Goal: Transaction & Acquisition: Purchase product/service

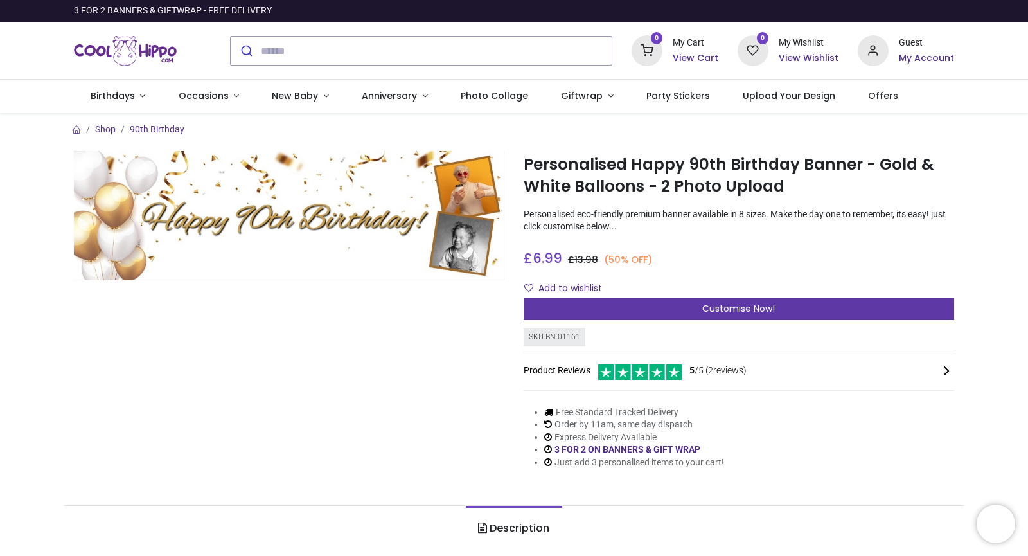
click at [601, 313] on div "Customise Now!" at bounding box center [738, 309] width 430 height 22
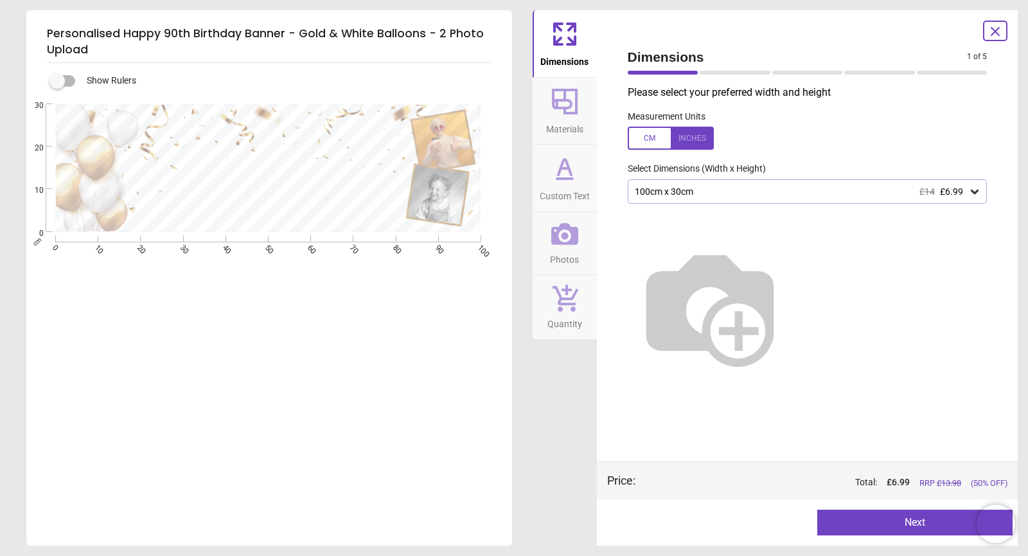
click at [572, 121] on span "Materials" at bounding box center [564, 126] width 37 height 19
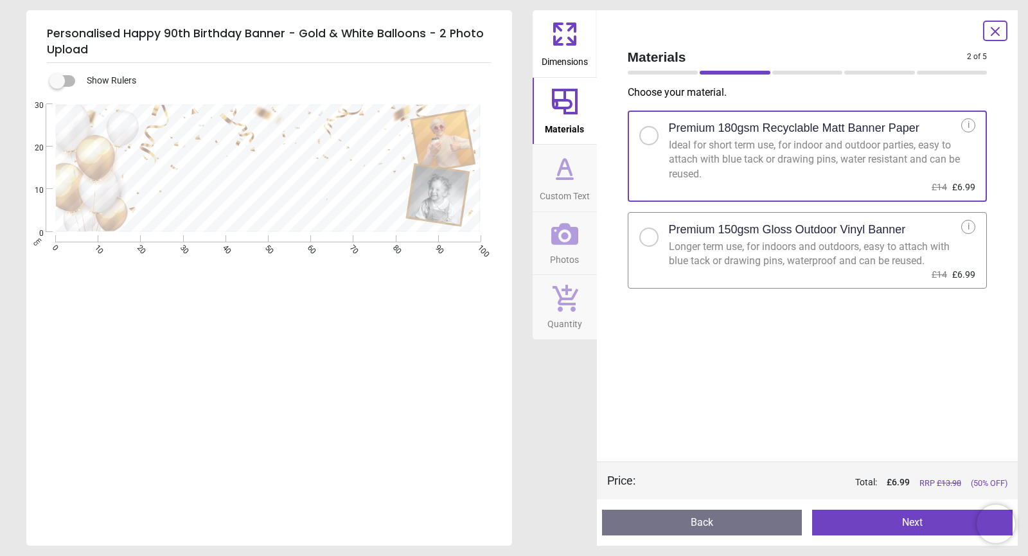
click at [571, 179] on icon at bounding box center [564, 179] width 15 height 0
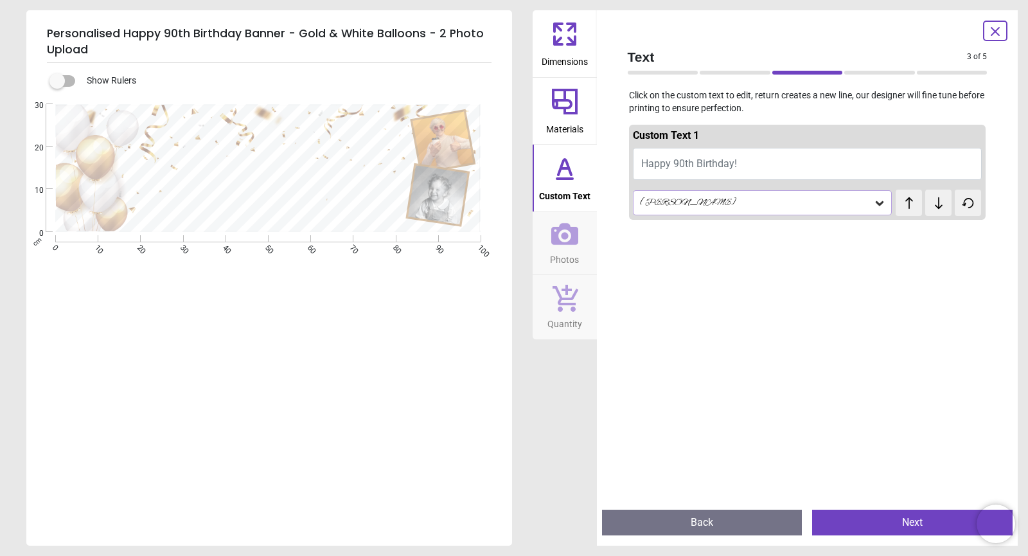
click at [729, 163] on span "Happy 90th Birthday!" at bounding box center [689, 163] width 96 height 12
click at [735, 167] on span "Happy 90th Birthday!" at bounding box center [689, 163] width 96 height 12
click at [674, 199] on div "Alex Brush" at bounding box center [755, 202] width 235 height 11
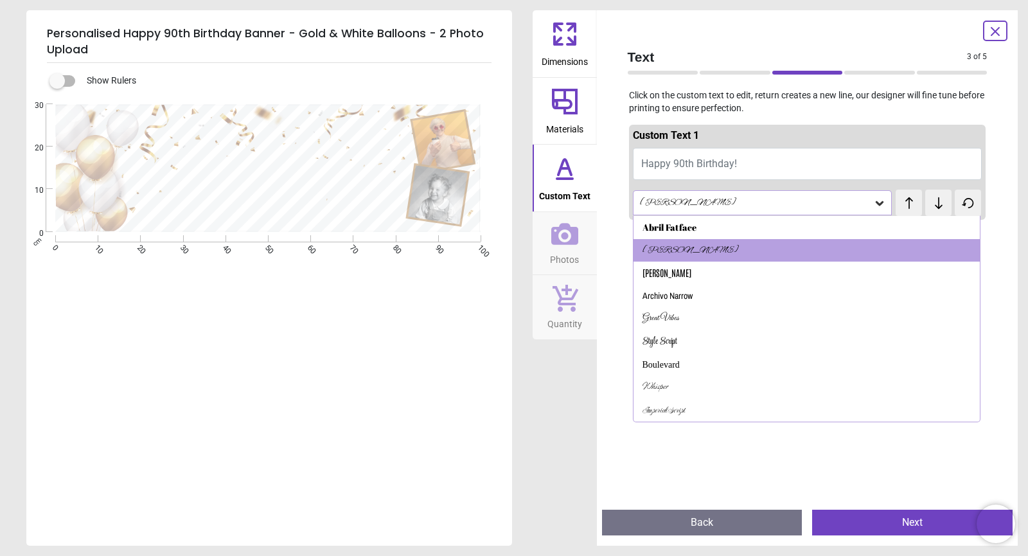
click at [717, 165] on span "Happy 90th Birthday!" at bounding box center [689, 163] width 96 height 12
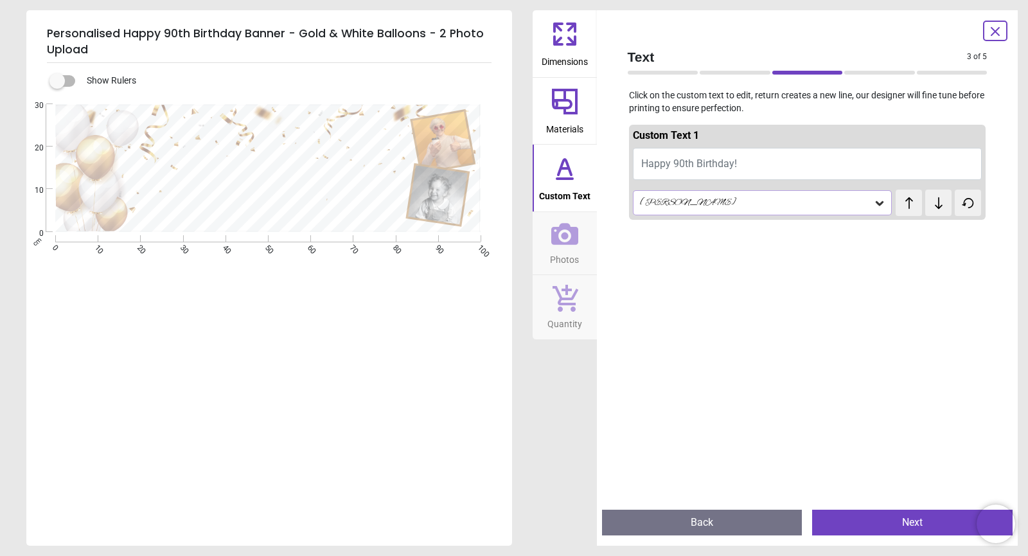
click at [685, 162] on span "Happy 90th Birthday!" at bounding box center [689, 163] width 96 height 12
click at [686, 162] on span "Happy 90th Birthday!" at bounding box center [689, 163] width 96 height 12
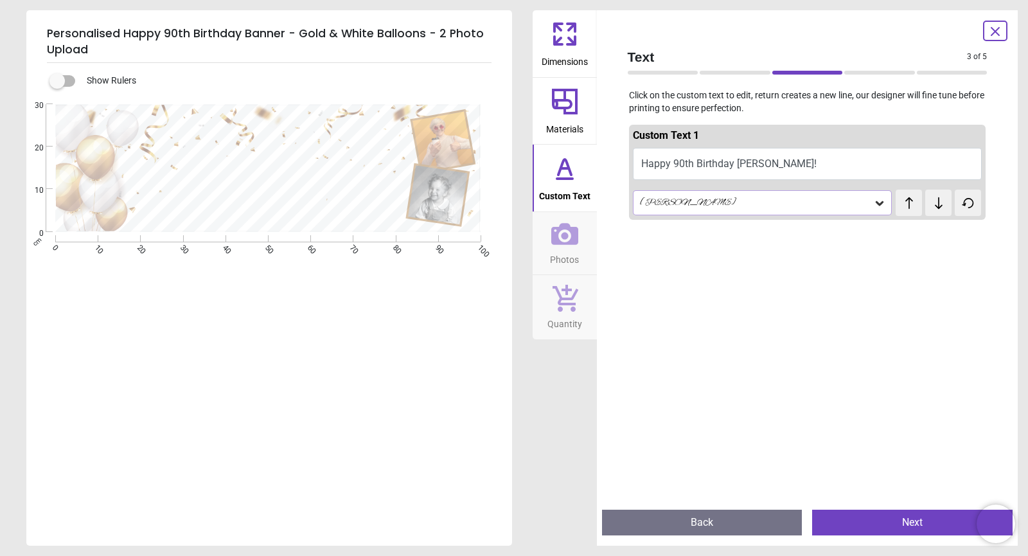
type textarea "**********"
click at [570, 244] on icon at bounding box center [564, 234] width 27 height 22
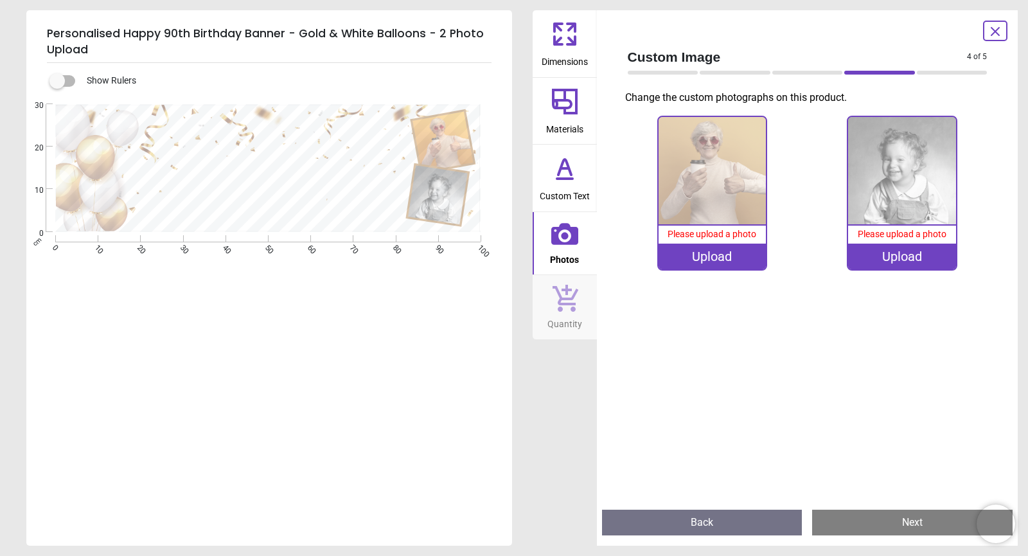
click at [710, 252] on div "Upload" at bounding box center [712, 256] width 108 height 26
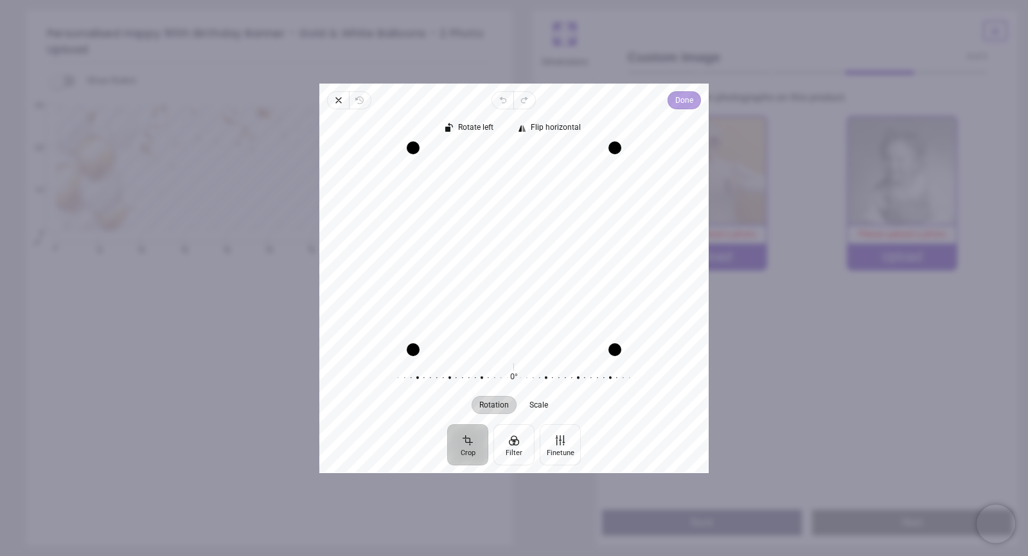
click at [683, 101] on span "Done" at bounding box center [684, 99] width 18 height 15
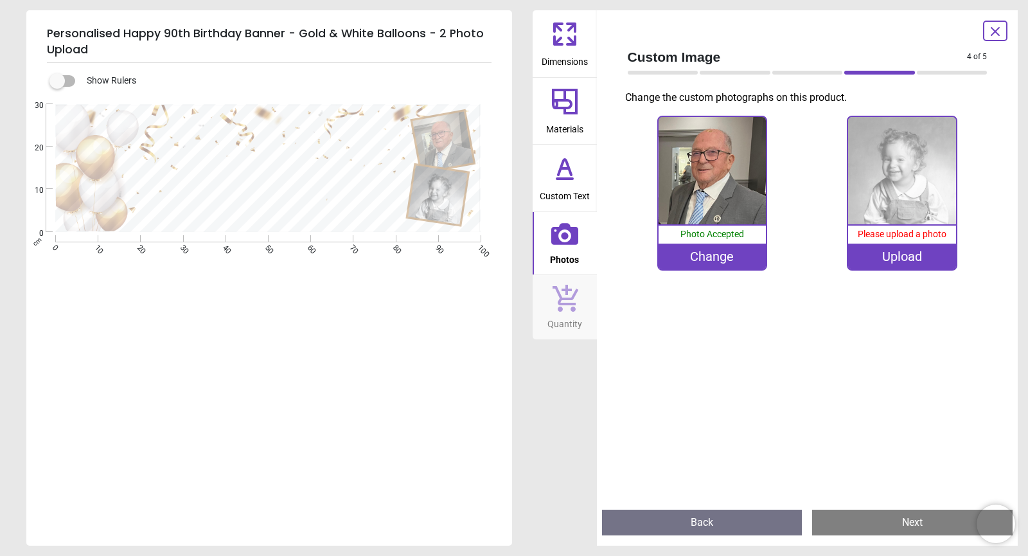
click at [905, 252] on div "Upload" at bounding box center [902, 256] width 108 height 26
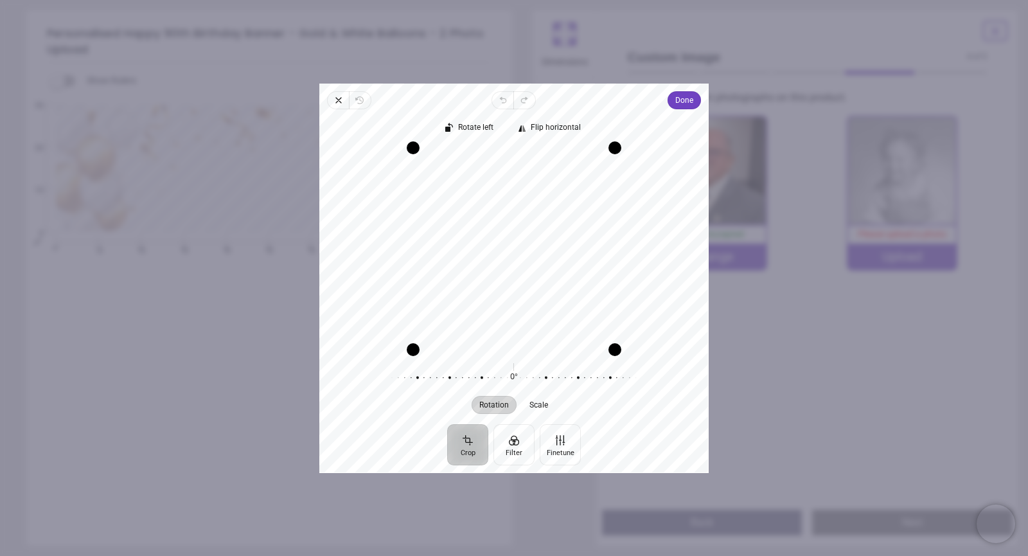
drag, startPoint x: 551, startPoint y: 199, endPoint x: 552, endPoint y: 281, distance: 81.6
click at [552, 281] on div "Recenter" at bounding box center [514, 248] width 369 height 202
click at [676, 99] on span "Done" at bounding box center [684, 99] width 18 height 15
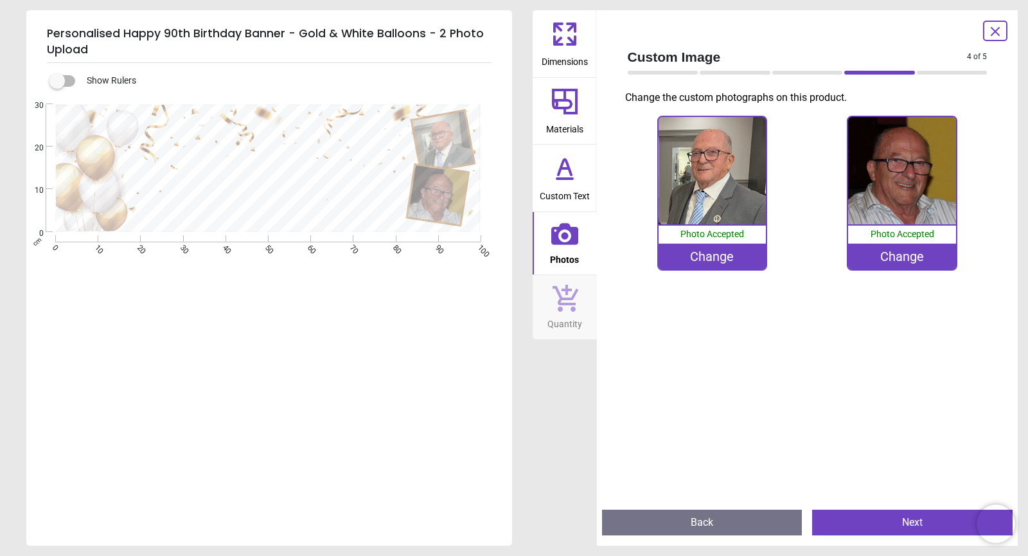
scroll to position [1, 0]
click at [453, 137] on image at bounding box center [443, 141] width 62 height 62
click at [721, 261] on div "Change" at bounding box center [712, 256] width 108 height 26
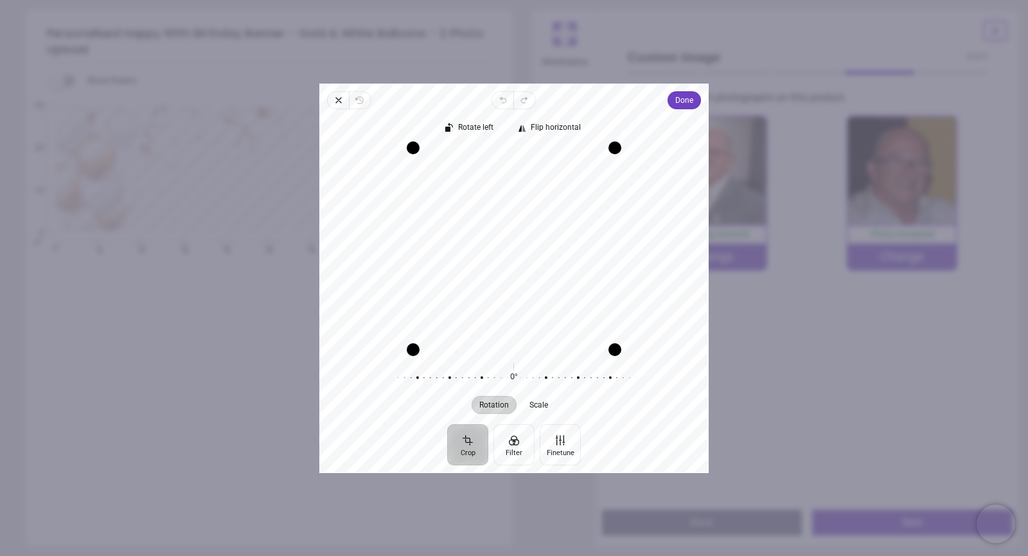
drag, startPoint x: 543, startPoint y: 220, endPoint x: 539, endPoint y: 290, distance: 70.8
click at [539, 290] on div "Recenter" at bounding box center [514, 248] width 369 height 202
drag, startPoint x: 558, startPoint y: 290, endPoint x: 551, endPoint y: 295, distance: 8.4
click at [551, 295] on div "Recenter" at bounding box center [514, 248] width 369 height 202
drag, startPoint x: 414, startPoint y: 358, endPoint x: 507, endPoint y: 354, distance: 93.2
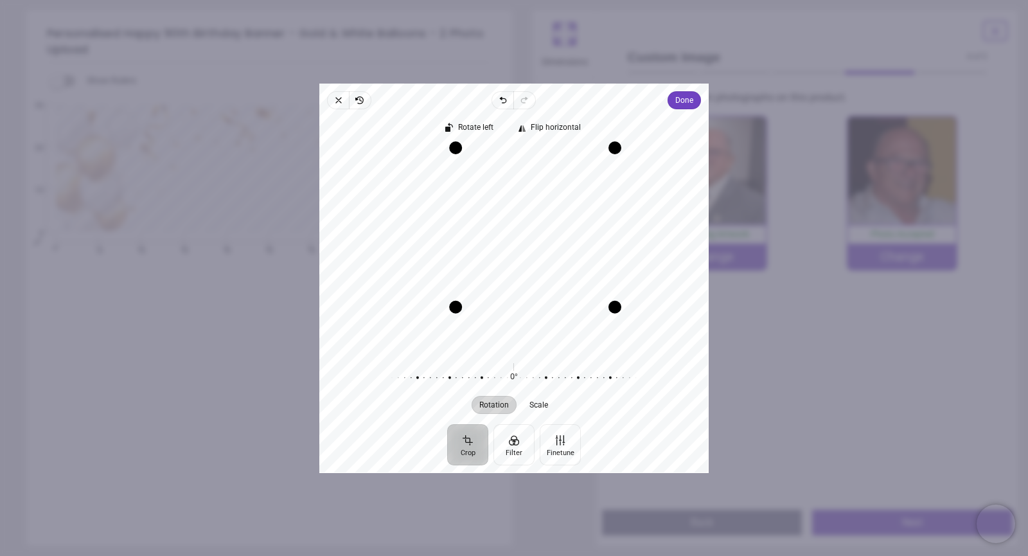
click at [507, 354] on div "Rotate left Flip horizontal Recenter Rotation Scale 0° Reset" at bounding box center [513, 266] width 389 height 315
click at [675, 103] on span "Done" at bounding box center [684, 99] width 18 height 15
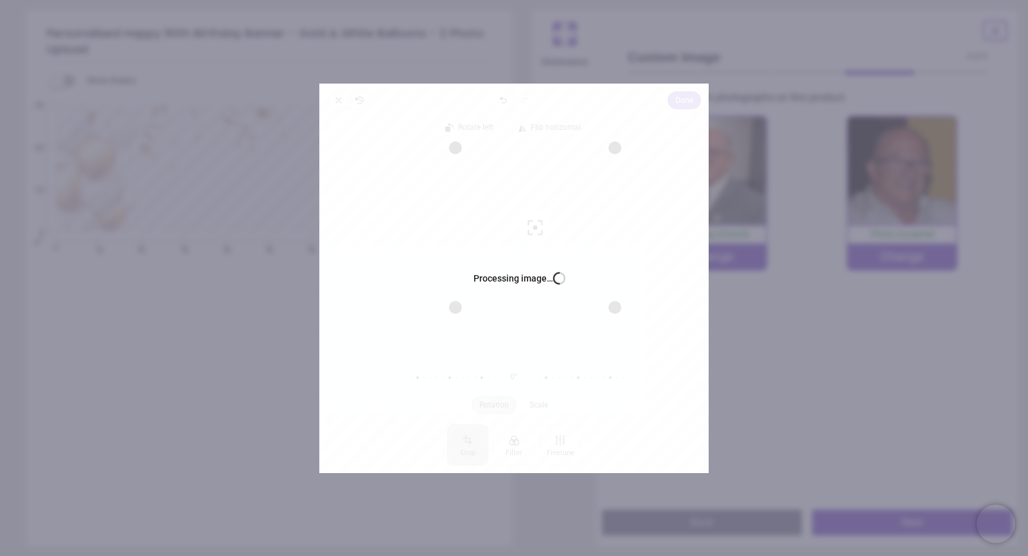
scroll to position [1, 0]
